Goal: Task Accomplishment & Management: Manage account settings

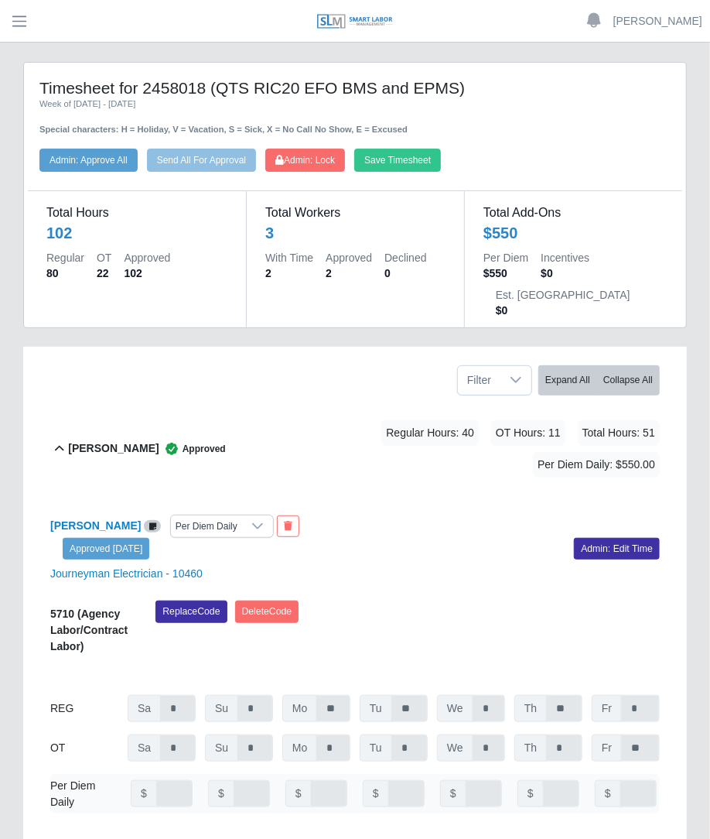
click at [23, 43] on main "Timesheet for 2458018 (QTS RIC20 EFO BMS and EPMS) Week of 08/23/2025 - 08/29/2…" at bounding box center [355, 688] width 710 height 1291
click at [20, 52] on main "Timesheet for 2458018 (QTS RIC20 EFO BMS and EPMS) Week of 08/23/2025 - 08/29/2…" at bounding box center [355, 688] width 710 height 1291
click at [19, 28] on span "button" at bounding box center [19, 21] width 20 height 18
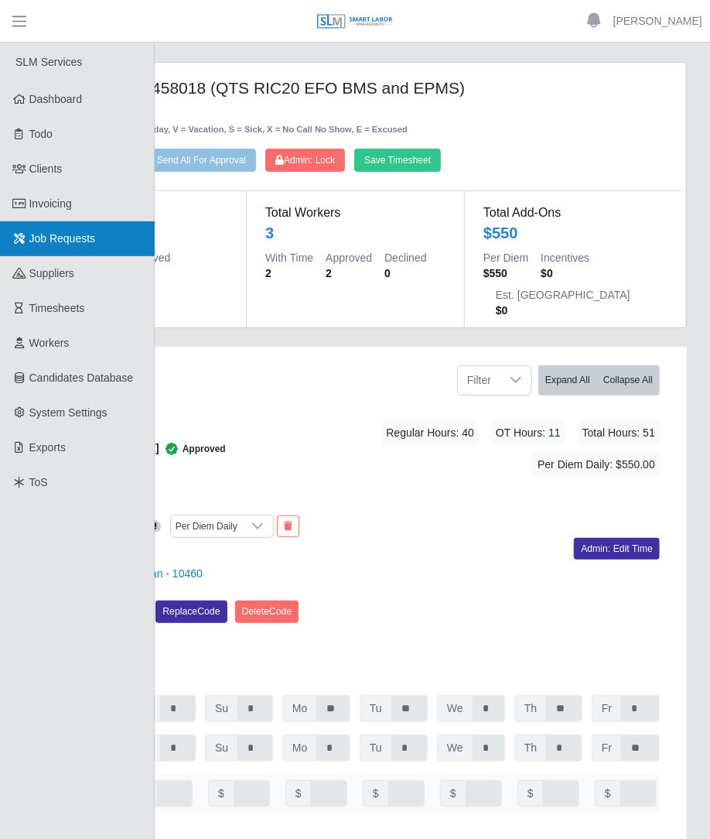
click at [82, 243] on span "Job Requests" at bounding box center [62, 238] width 67 height 12
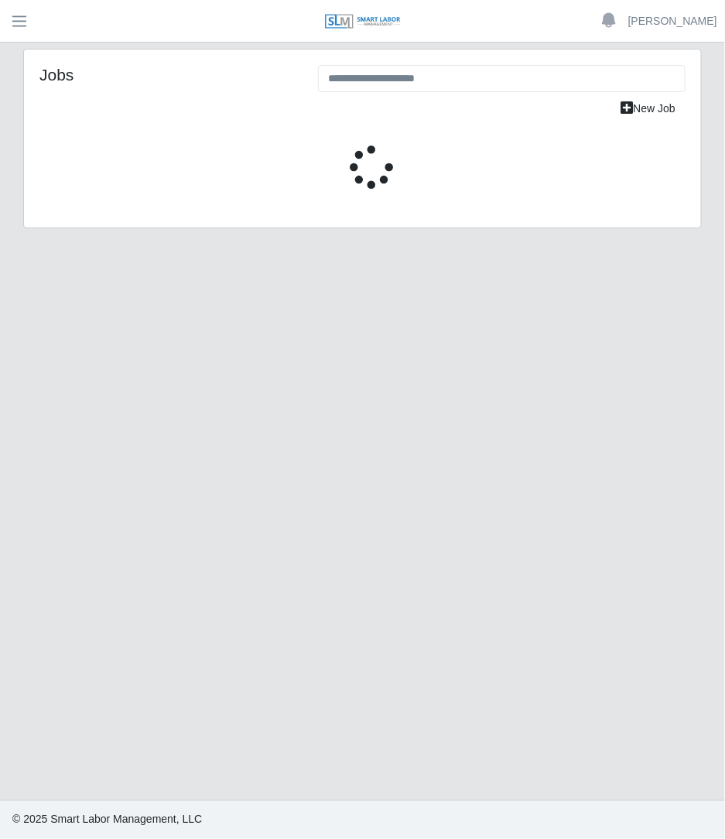
select select "****"
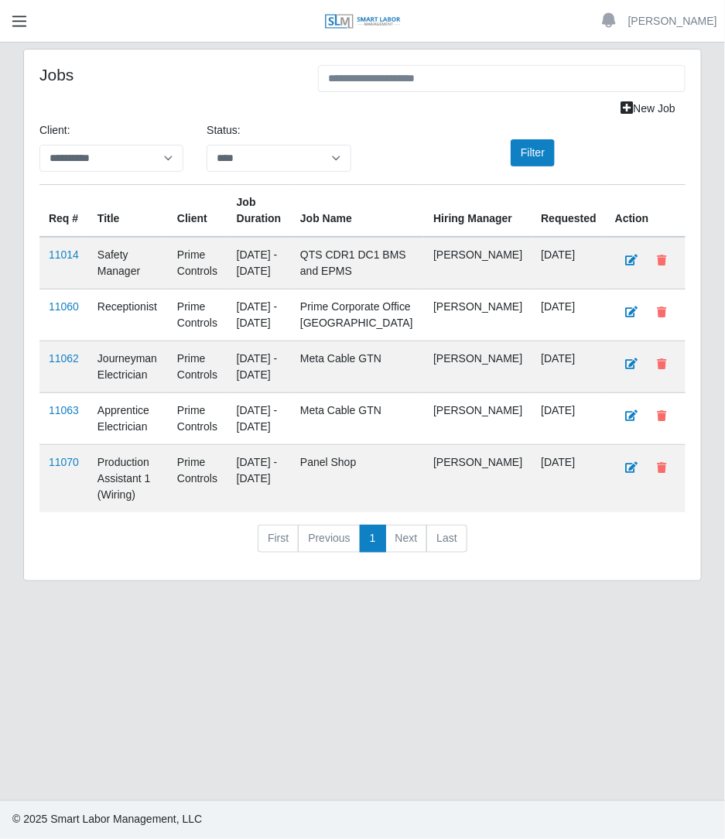
click at [19, 15] on span "button" at bounding box center [19, 21] width 20 height 18
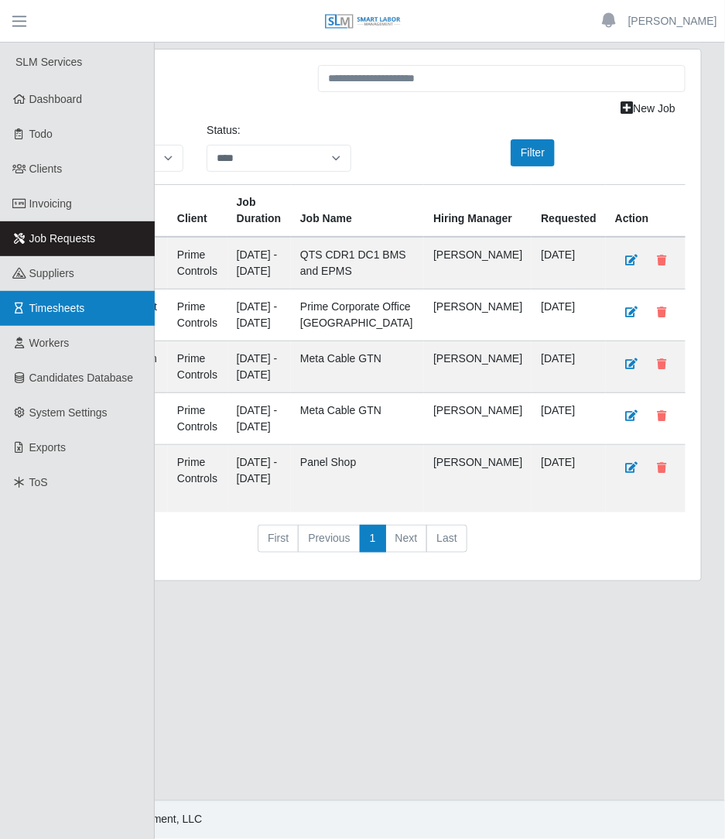
click at [108, 313] on link "Timesheets" at bounding box center [77, 308] width 155 height 35
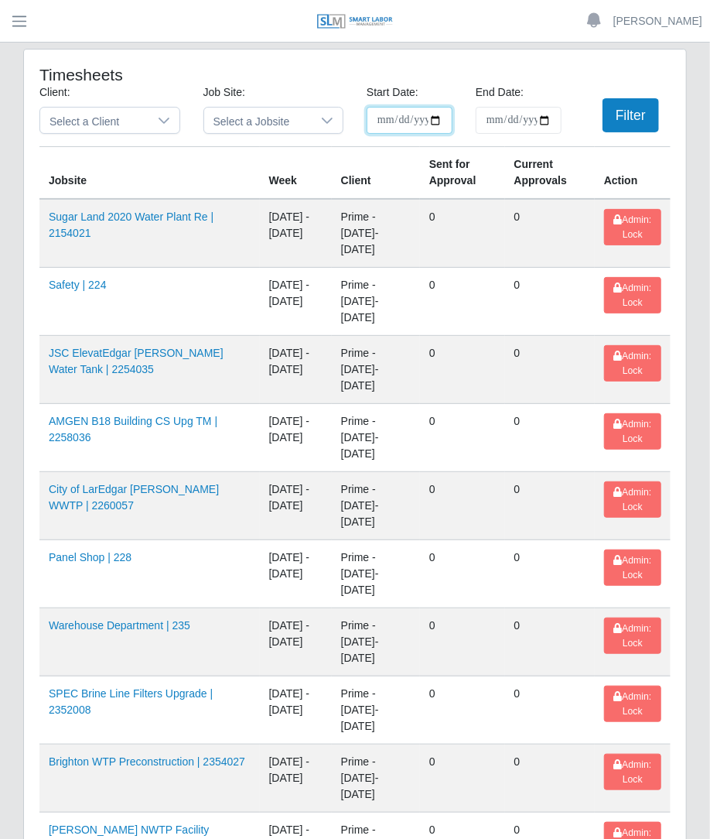
click at [434, 117] on input "**********" at bounding box center [410, 120] width 86 height 27
click at [12, 19] on span "button" at bounding box center [19, 21] width 20 height 18
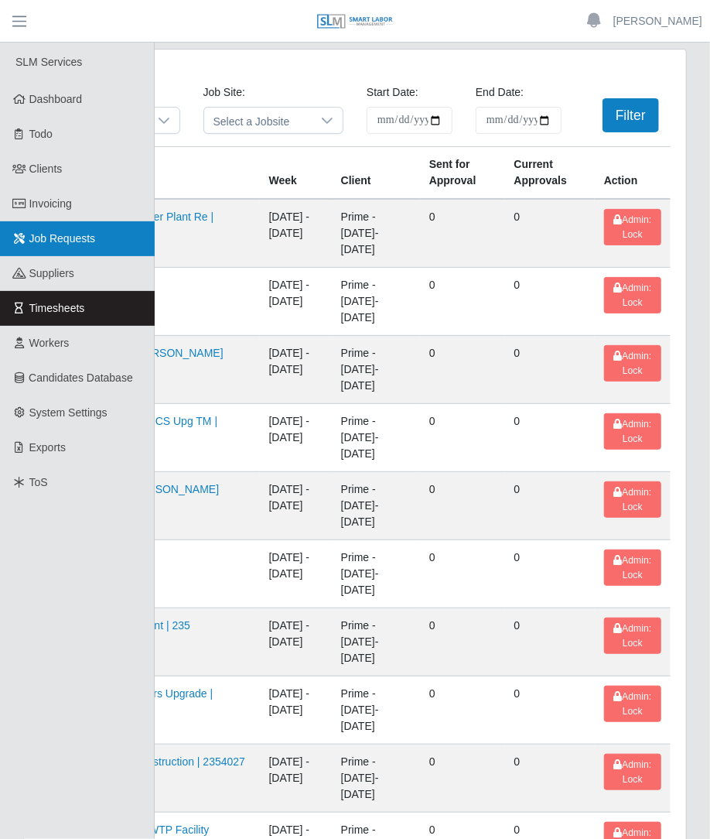
click at [86, 234] on span "Job Requests" at bounding box center [62, 238] width 67 height 12
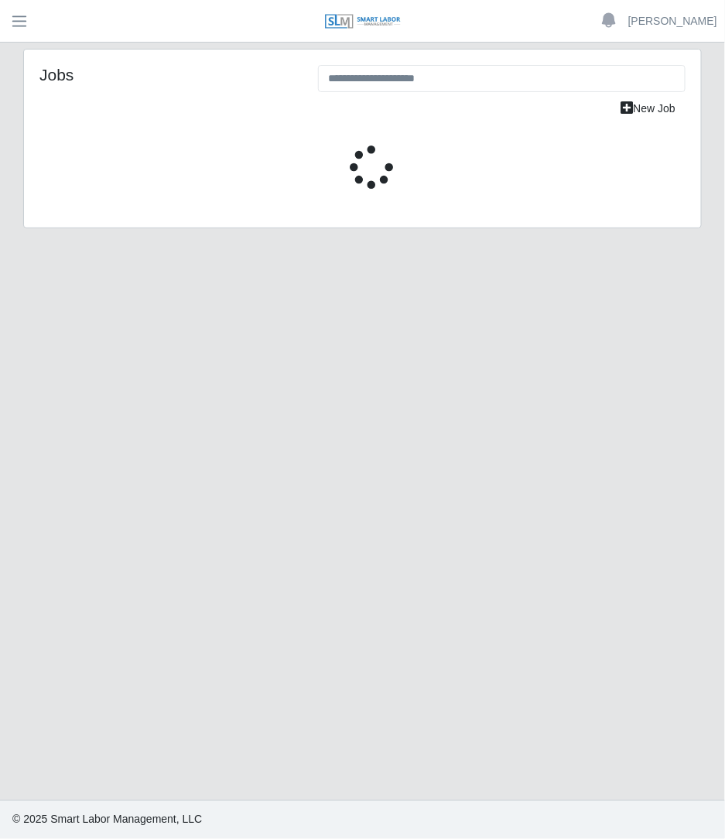
select select "****"
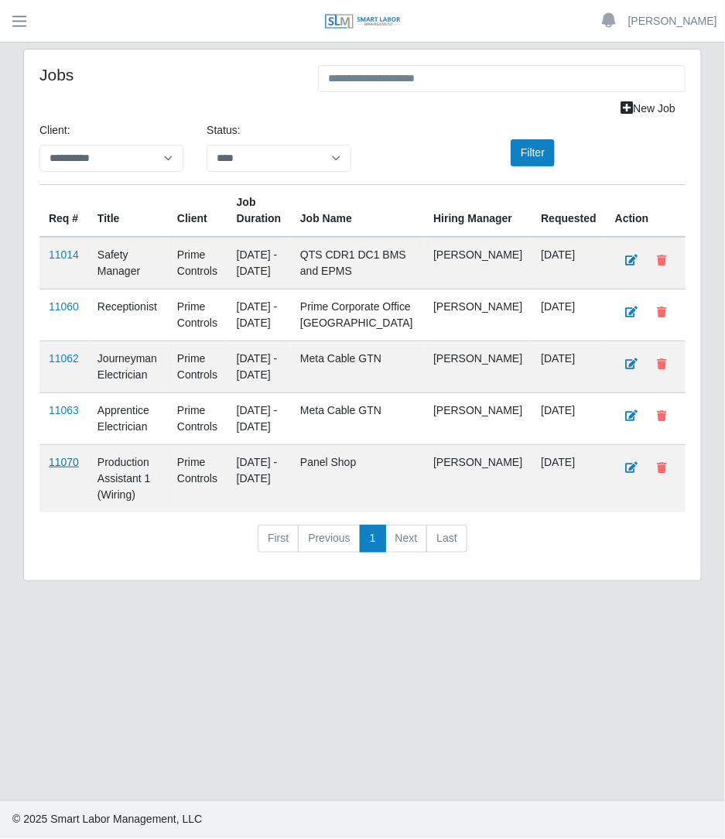
click at [66, 461] on link "11070" at bounding box center [64, 462] width 30 height 12
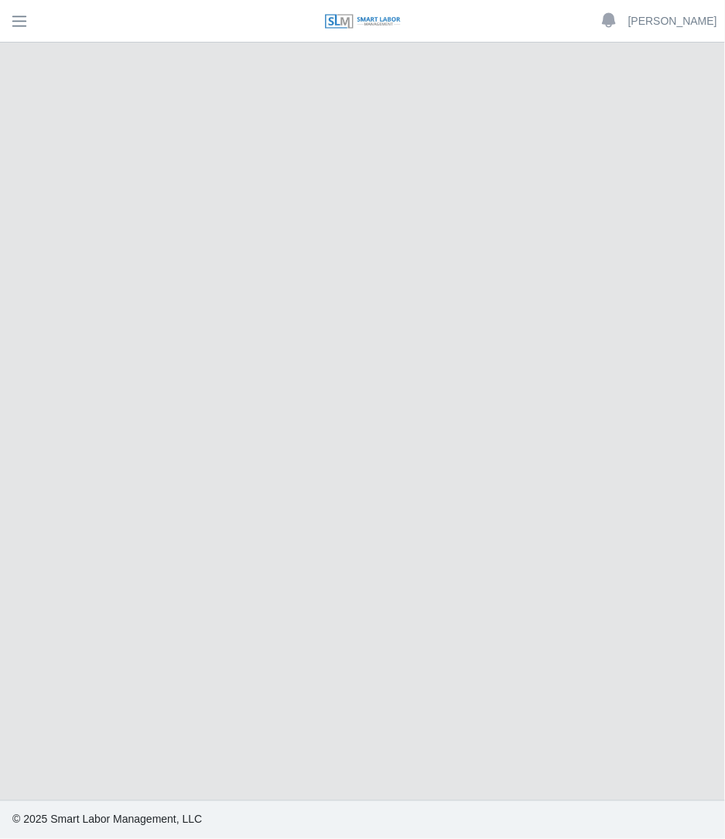
select select "****"
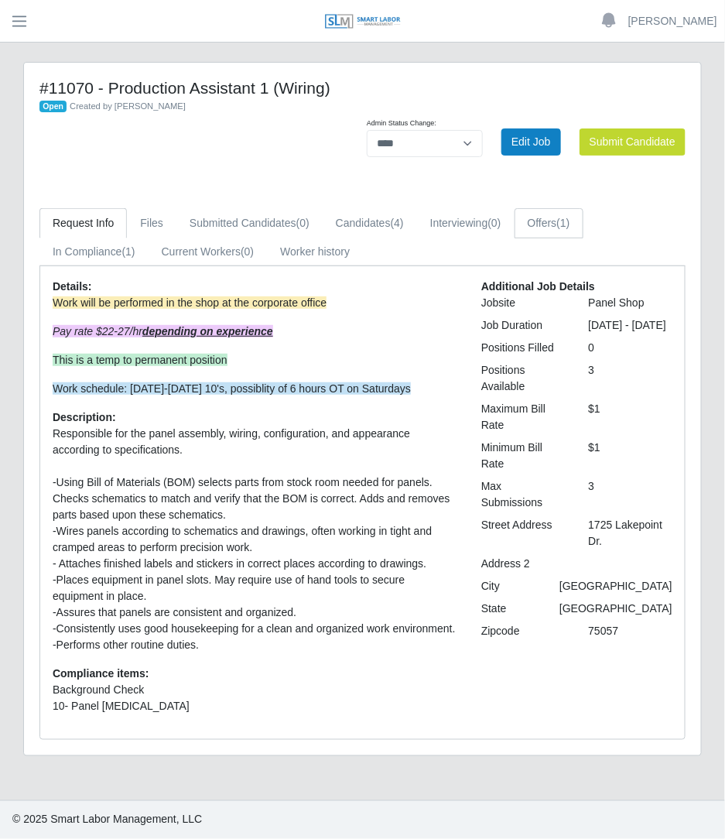
click at [526, 224] on link "Offers (1)" at bounding box center [548, 223] width 69 height 30
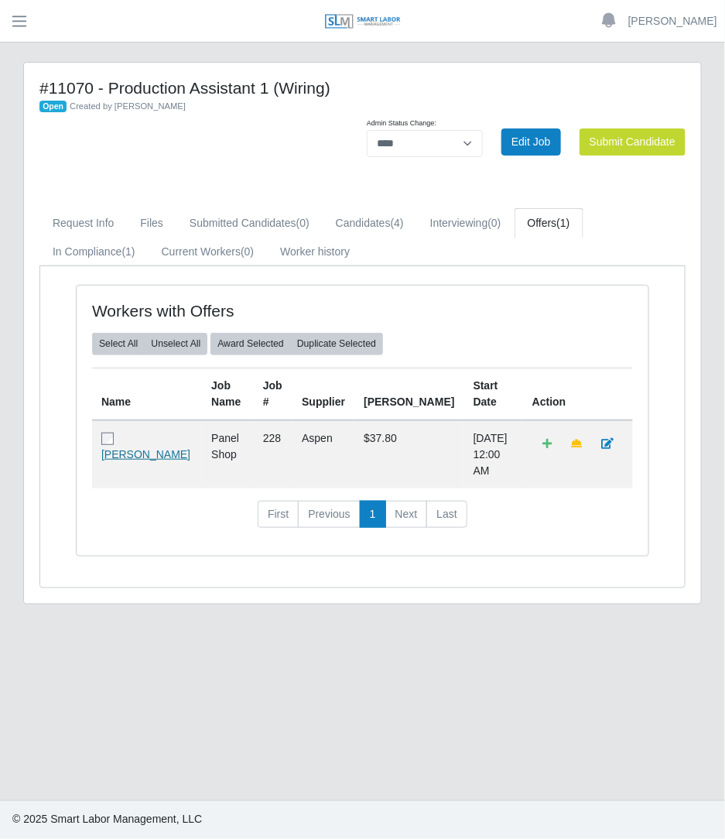
click at [122, 448] on link "Cesar Chan" at bounding box center [145, 454] width 89 height 12
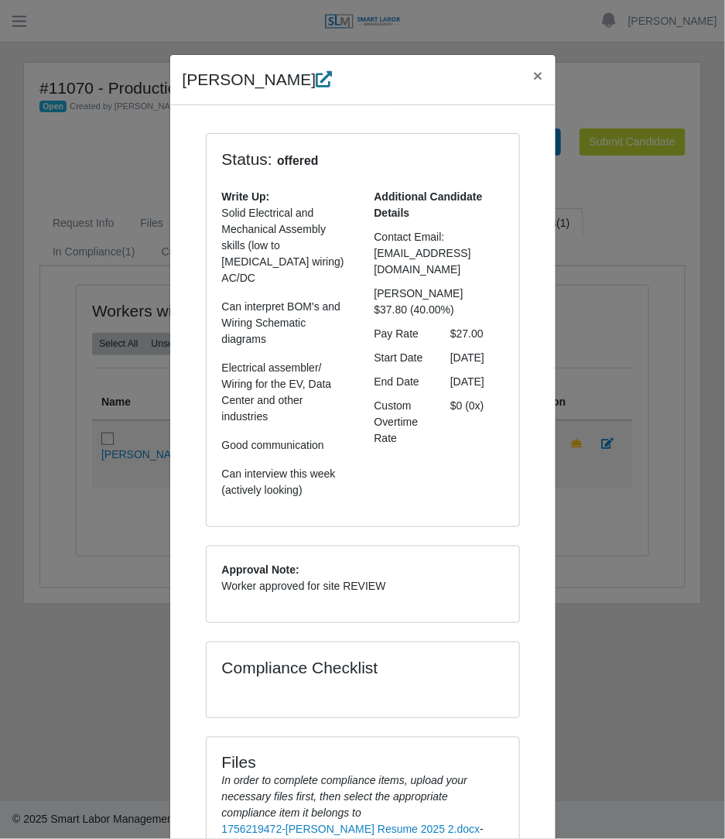
click at [316, 84] on icon at bounding box center [324, 79] width 16 height 16
drag, startPoint x: 384, startPoint y: 268, endPoint x: 362, endPoint y: 258, distance: 24.9
click at [363, 258] on div "cesarjchan2002@yahoo.com" at bounding box center [439, 261] width 152 height 32
copy span "cesarjchan2002@yahoo.com"
click at [558, 227] on div "Cesar Chan × Status: offered Write Up: Solid Electrical and Mechanical Assembly…" at bounding box center [362, 419] width 725 height 839
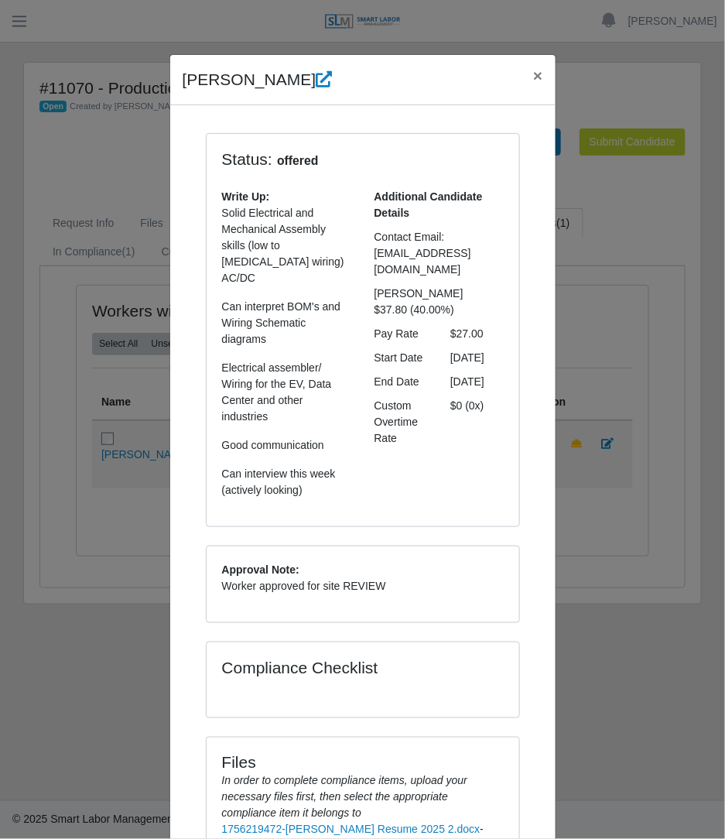
click at [611, 212] on div "Cesar Chan × Status: offered Write Up: Solid Electrical and Mechanical Assembly…" at bounding box center [362, 419] width 725 height 839
click at [533, 83] on span "×" at bounding box center [537, 76] width 9 height 18
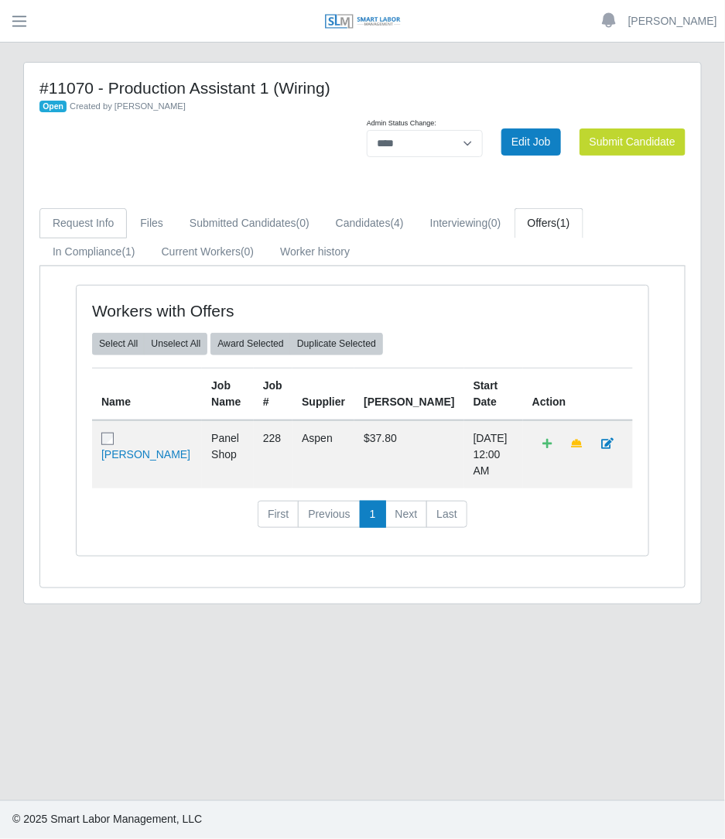
click at [111, 211] on link "Request Info" at bounding box center [82, 223] width 87 height 30
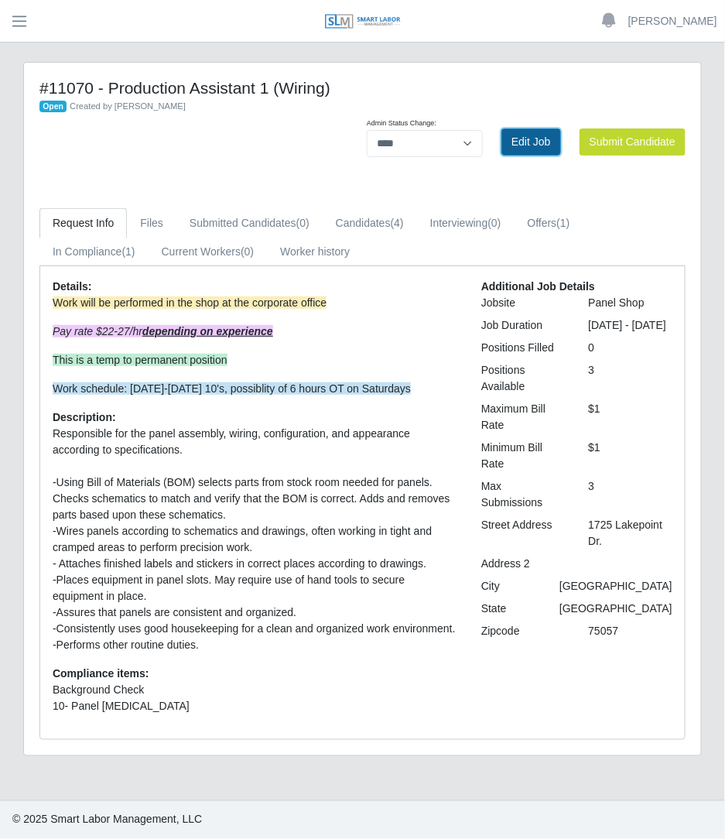
click at [514, 138] on link "Edit Job" at bounding box center [531, 141] width 60 height 27
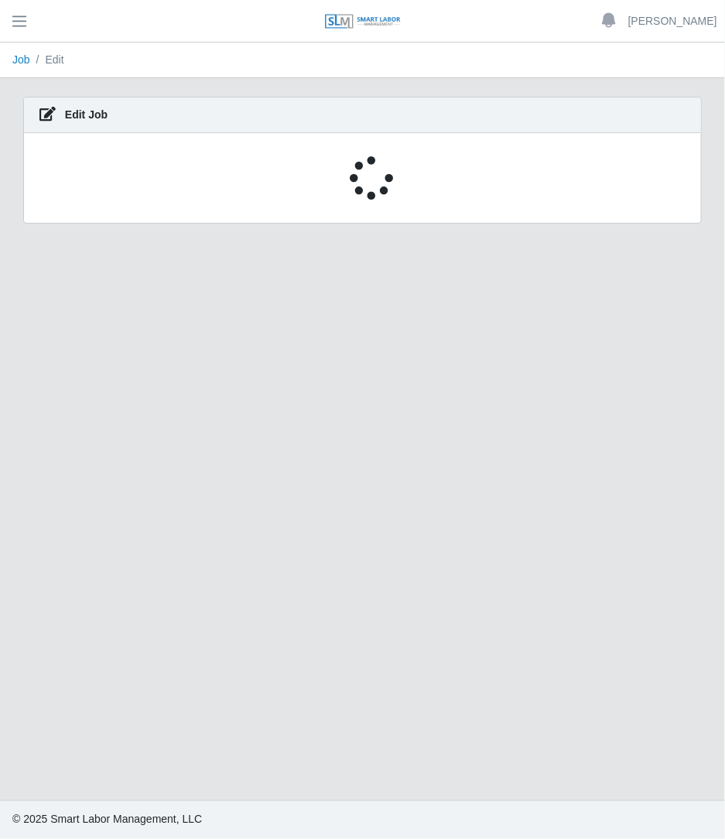
select select "****"
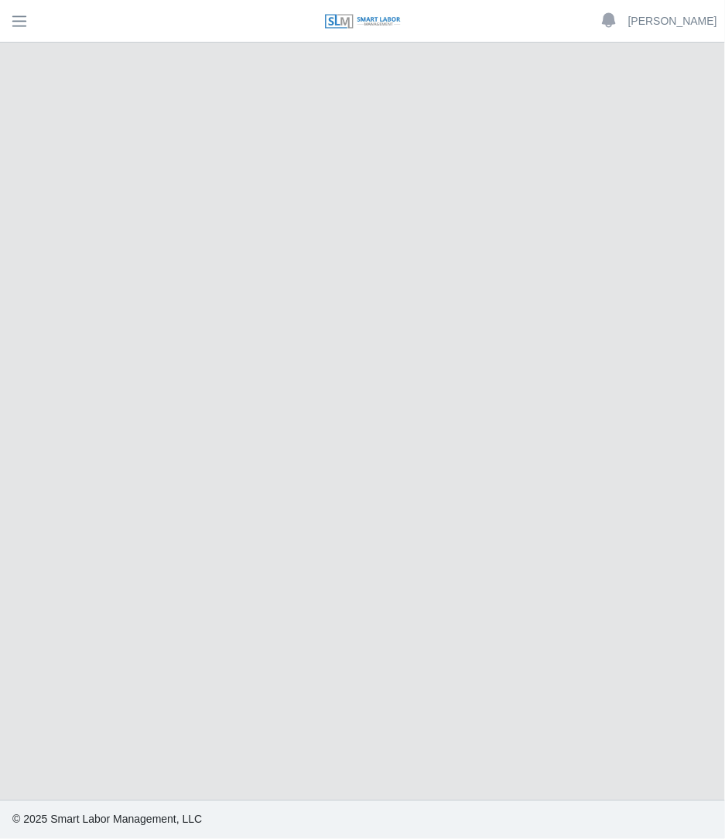
select select "****"
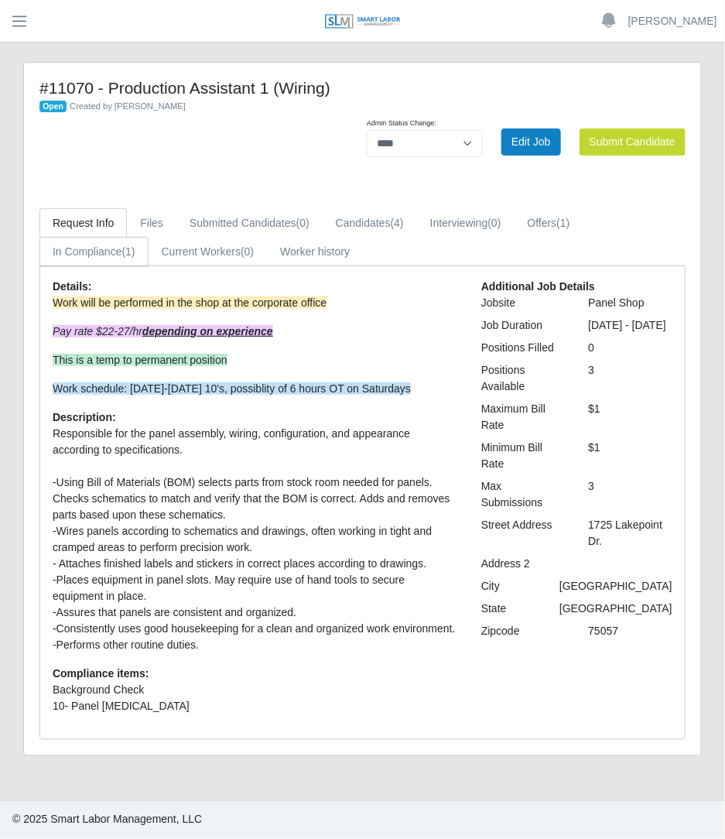
click at [100, 259] on link "In Compliance (1)" at bounding box center [93, 252] width 109 height 30
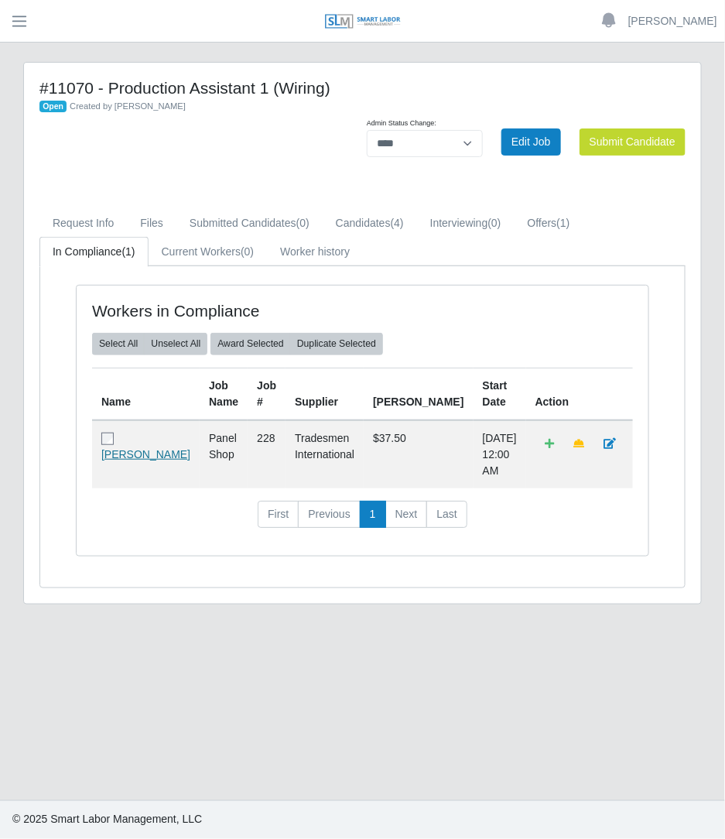
click at [120, 454] on link "Brian Murski" at bounding box center [145, 454] width 89 height 12
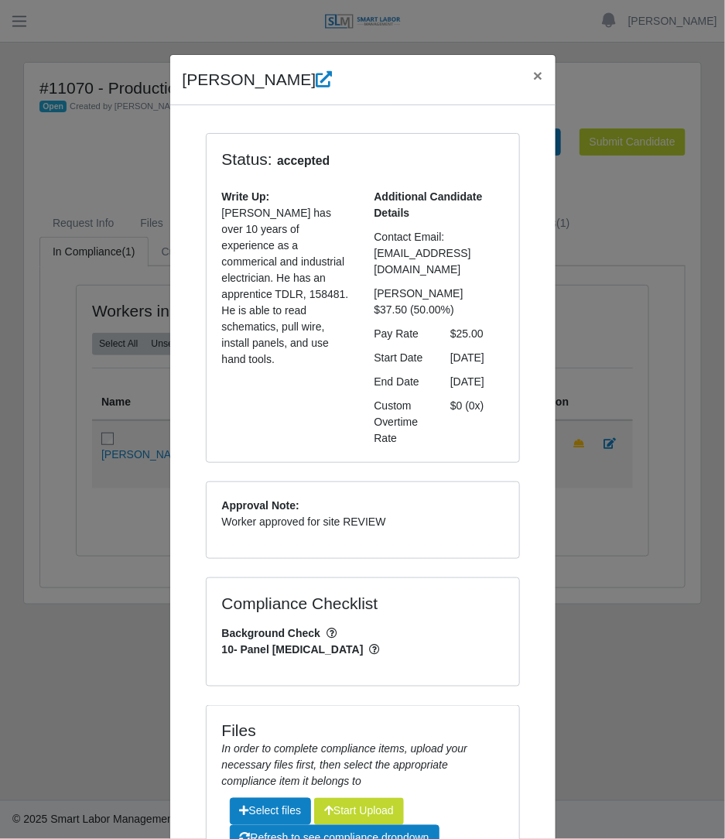
click at [634, 265] on div "Brian Murski × Status: accepted Write Up: Brian has over 10 years of experience…" at bounding box center [362, 419] width 725 height 839
click at [535, 77] on button "×" at bounding box center [538, 75] width 34 height 41
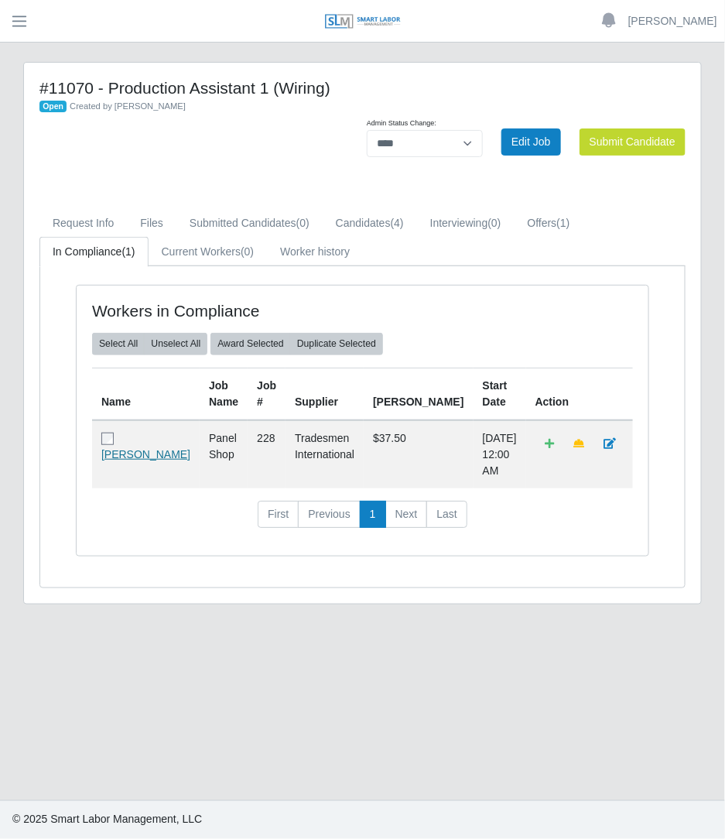
click at [117, 448] on link "Brian Murski" at bounding box center [145, 454] width 89 height 12
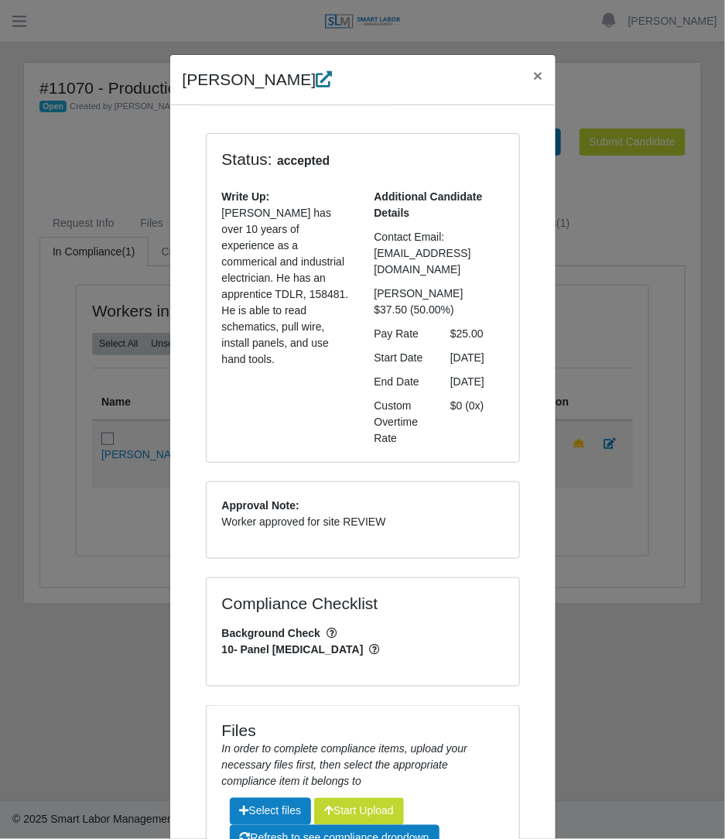
click at [316, 72] on icon at bounding box center [324, 79] width 16 height 16
drag, startPoint x: 466, startPoint y: 248, endPoint x: 367, endPoint y: 256, distance: 99.3
click at [367, 256] on div "bmursk@gmail.com" at bounding box center [439, 261] width 152 height 32
copy span "bmursk@gmail.com"
click at [521, 77] on button "×" at bounding box center [538, 75] width 34 height 41
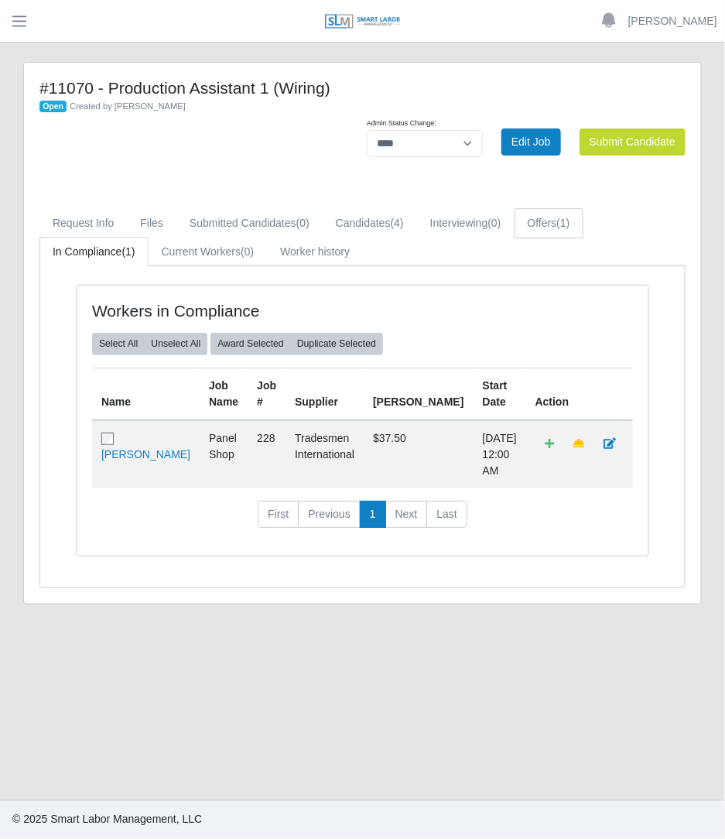
click at [538, 218] on link "Offers (1)" at bounding box center [548, 223] width 69 height 30
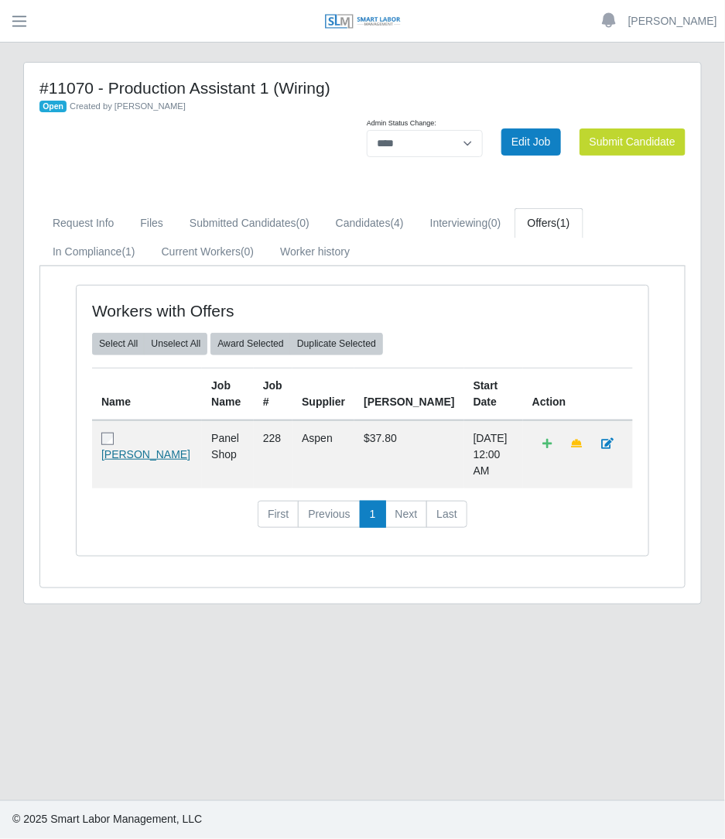
click at [115, 452] on link "[PERSON_NAME]" at bounding box center [145, 454] width 89 height 12
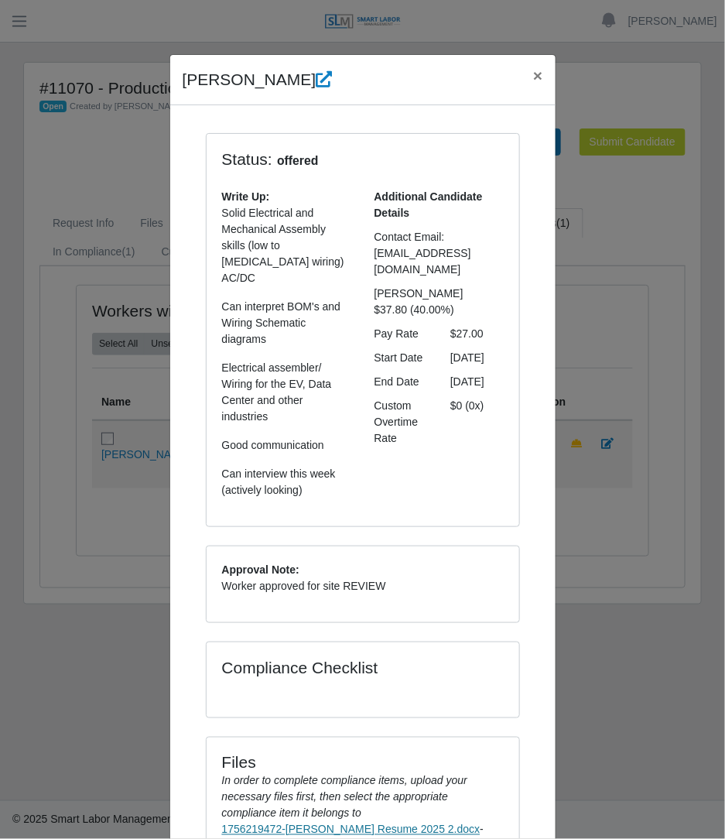
click at [319, 823] on link "1756219472-Cesar Chan Resume 2025 2.docx" at bounding box center [351, 829] width 258 height 12
click at [533, 70] on span "×" at bounding box center [537, 76] width 9 height 18
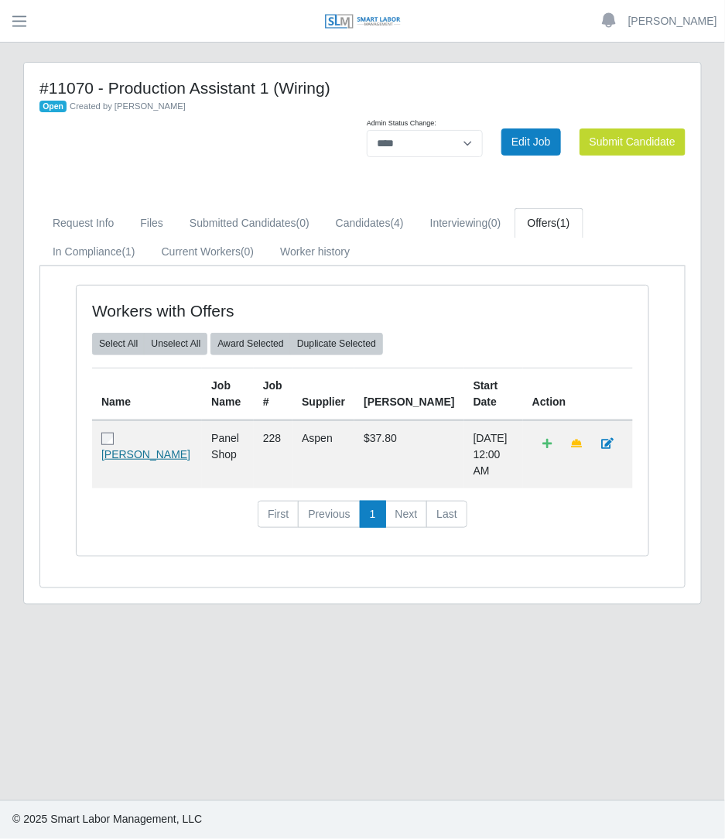
click at [125, 448] on link "[PERSON_NAME]" at bounding box center [145, 454] width 89 height 12
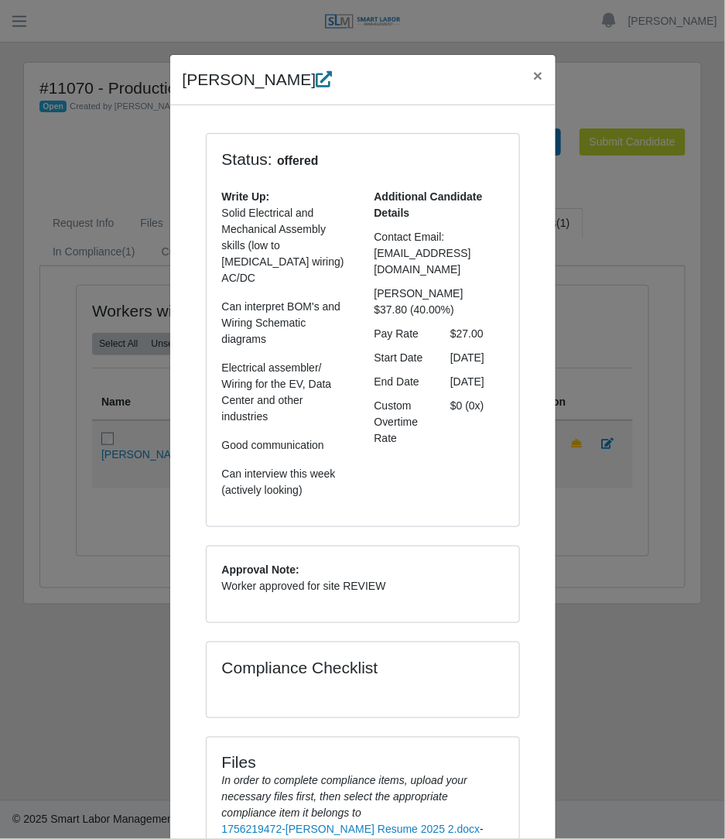
click at [316, 86] on icon at bounding box center [324, 79] width 16 height 16
